Goal: Check status

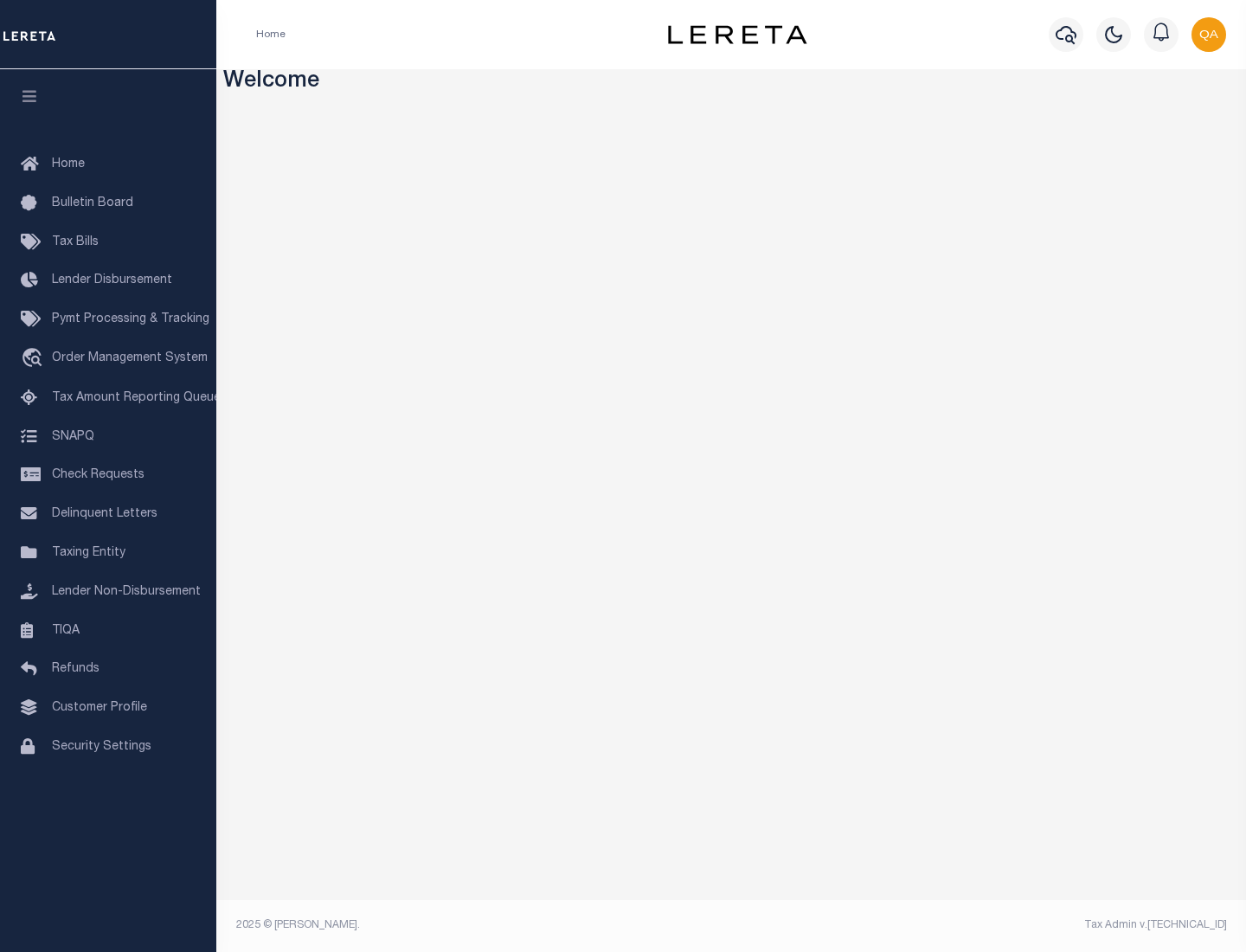
click at [108, 475] on span "Check Requests" at bounding box center [98, 475] width 93 height 12
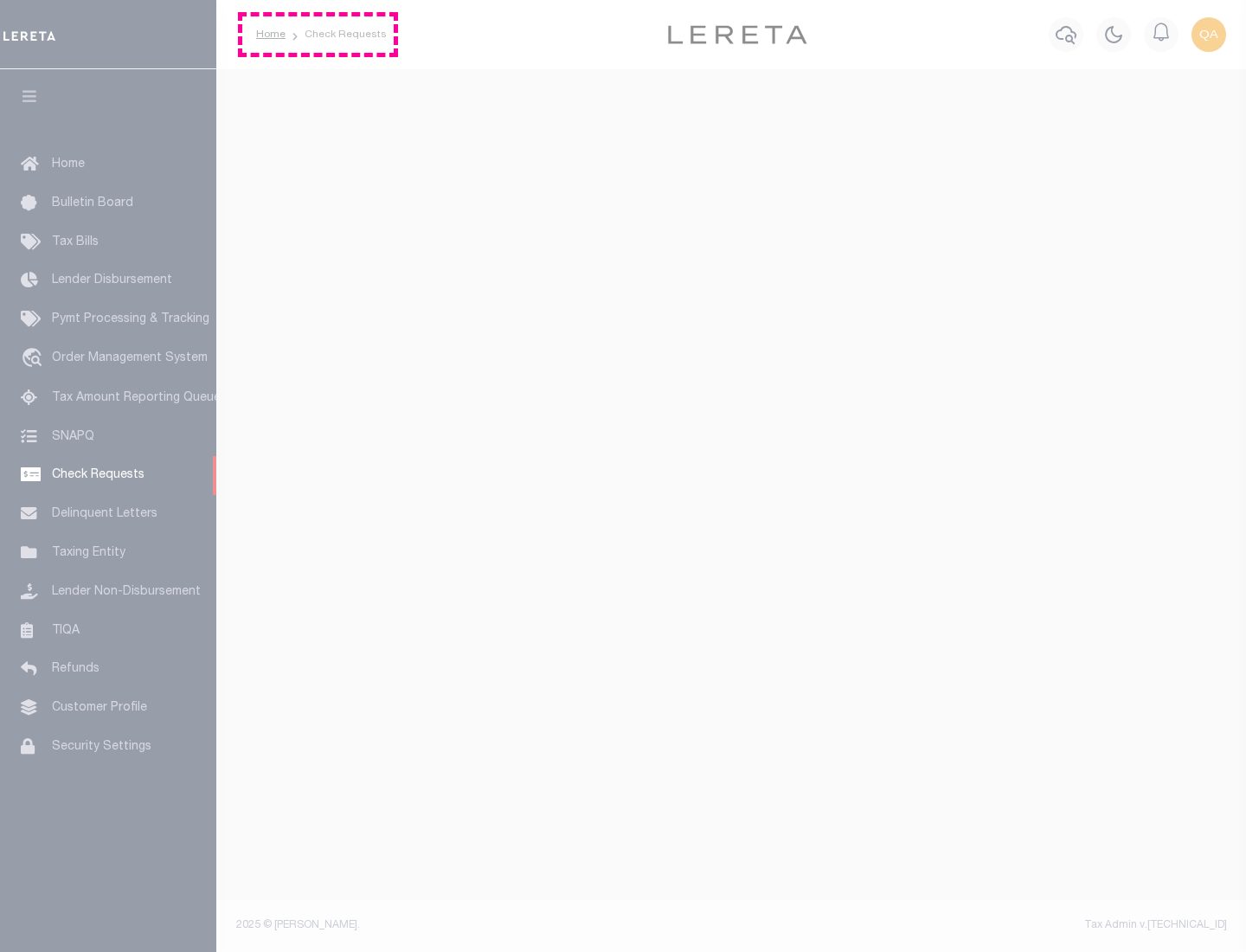
select select "50"
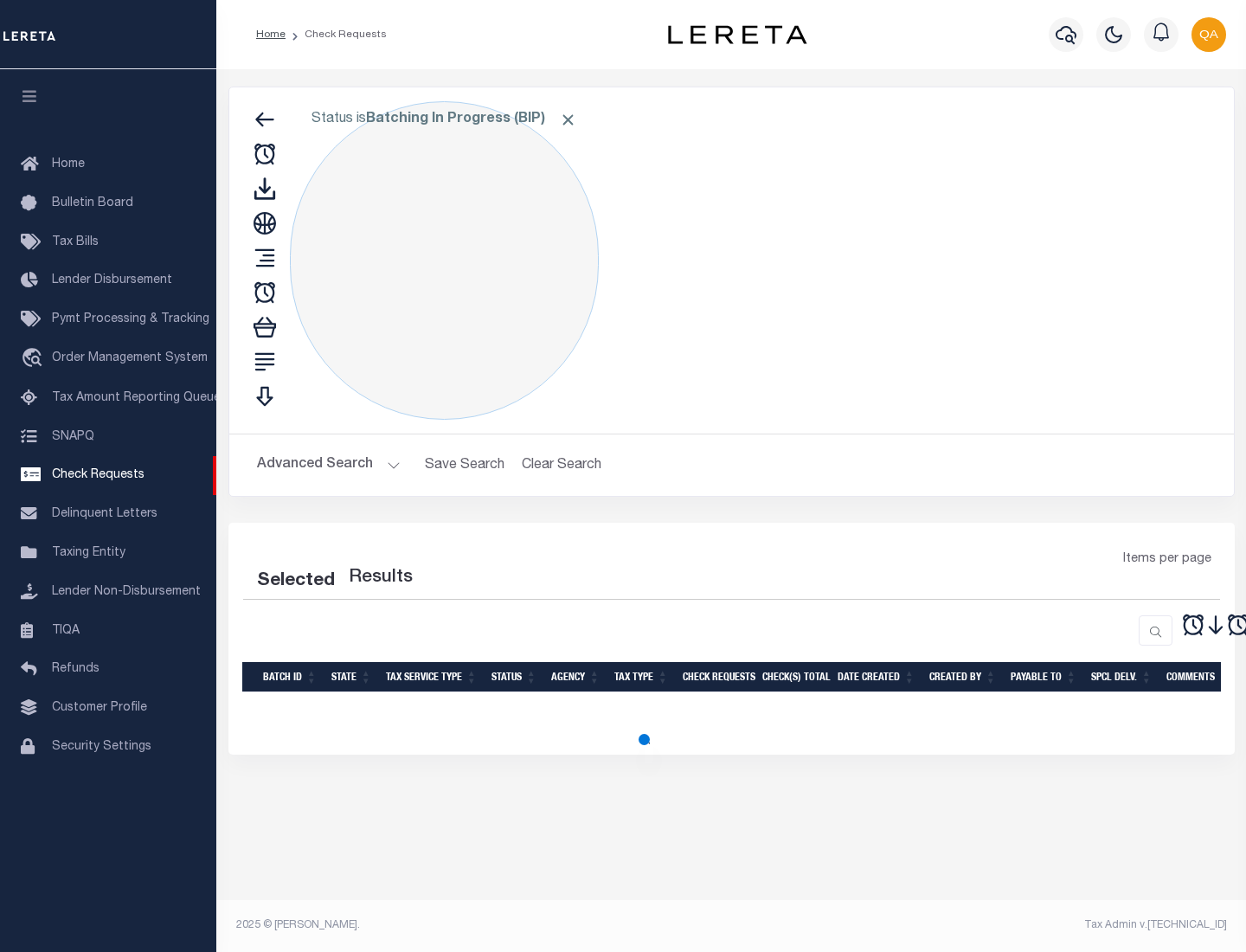
select select "50"
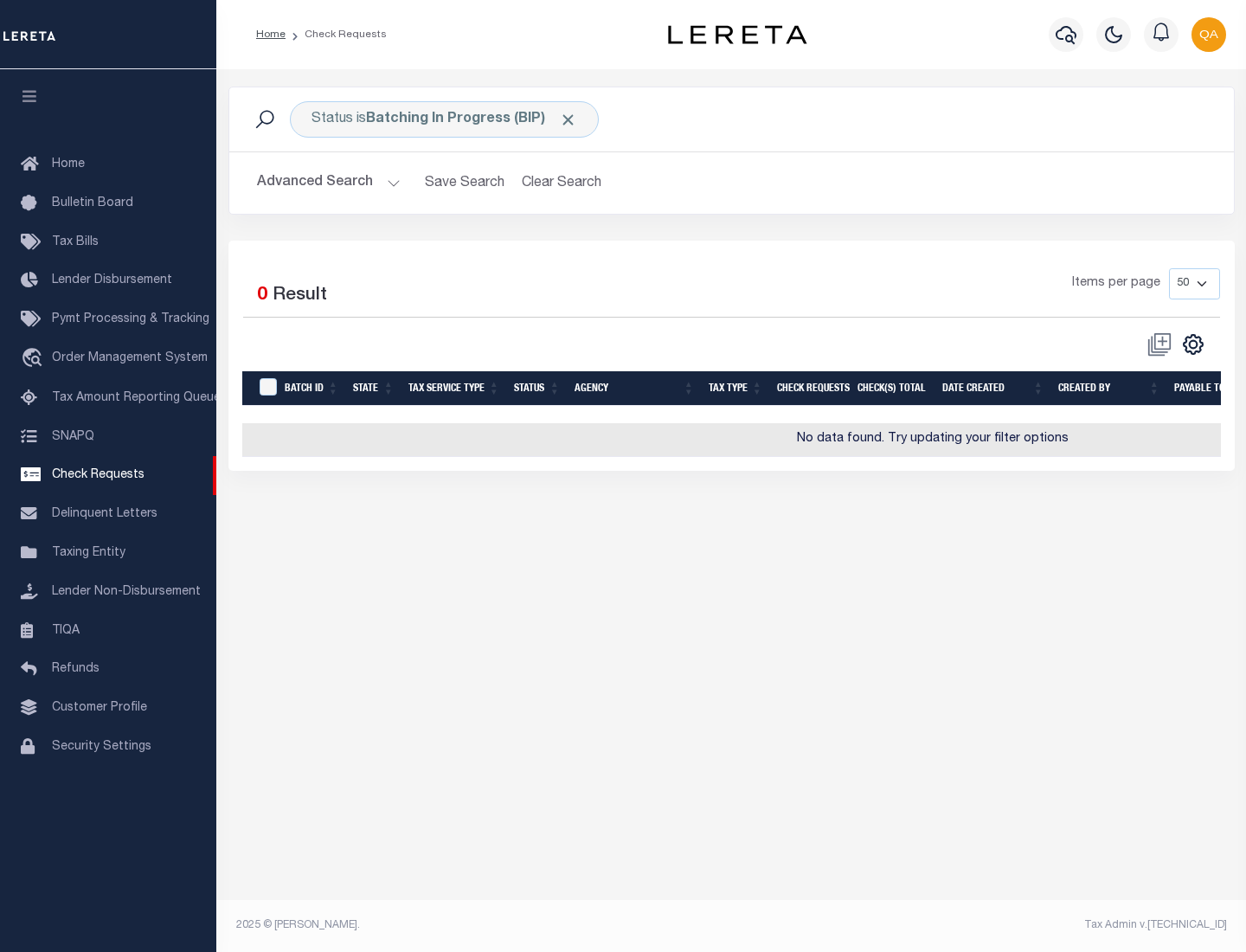
click at [569, 119] on span "Click to Remove" at bounding box center [568, 119] width 19 height 19
